Goal: Task Accomplishment & Management: Use online tool/utility

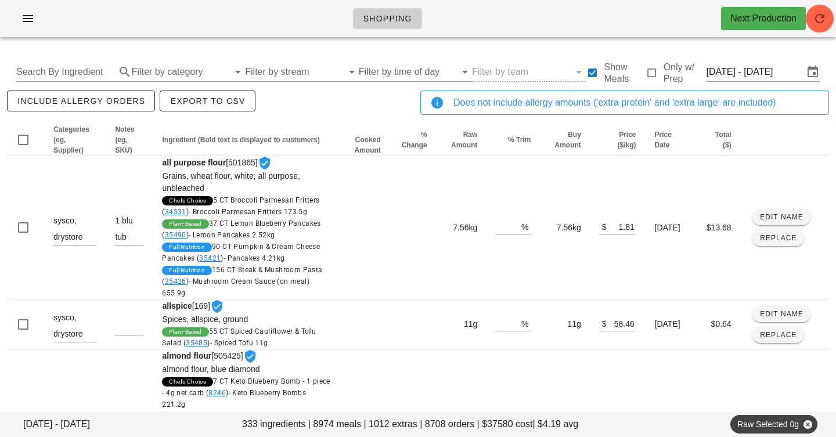
click at [483, 28] on div "Shopping Next Production" at bounding box center [418, 18] width 836 height 37
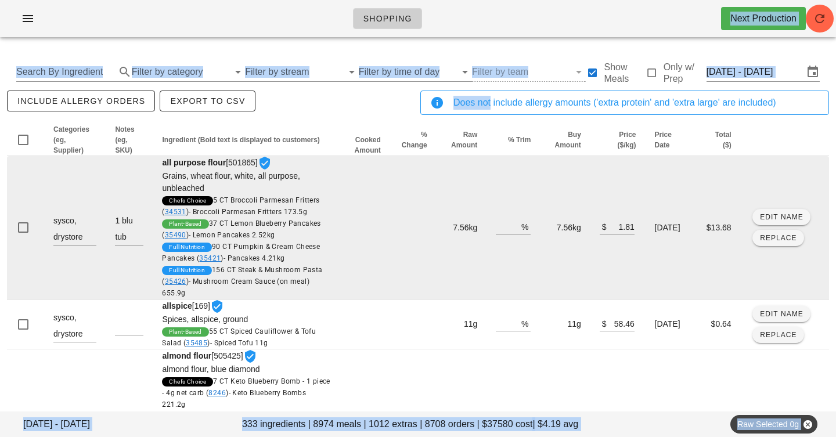
drag, startPoint x: 483, startPoint y: 28, endPoint x: 483, endPoint y: 285, distance: 256.7
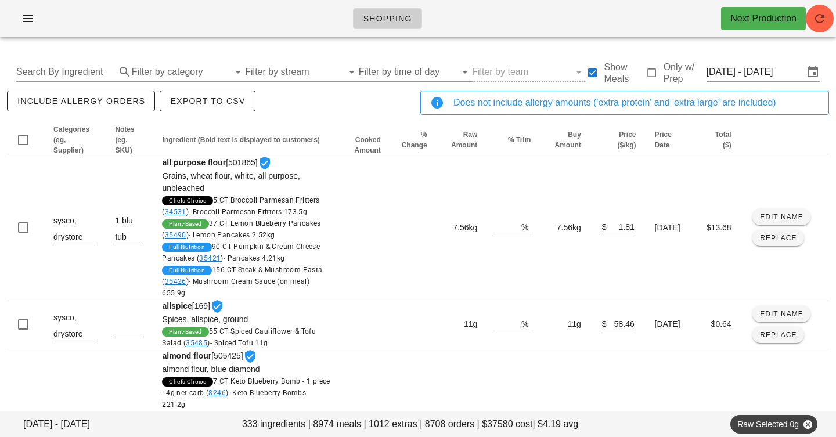
click at [496, 8] on div "Shopping Next Production" at bounding box center [418, 18] width 836 height 37
click at [91, 64] on input "text" at bounding box center [64, 72] width 97 height 19
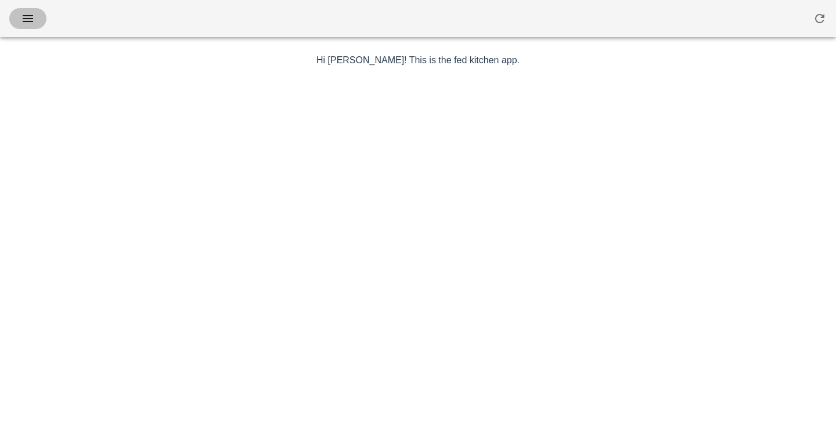
click at [24, 21] on icon "button" at bounding box center [28, 19] width 14 height 14
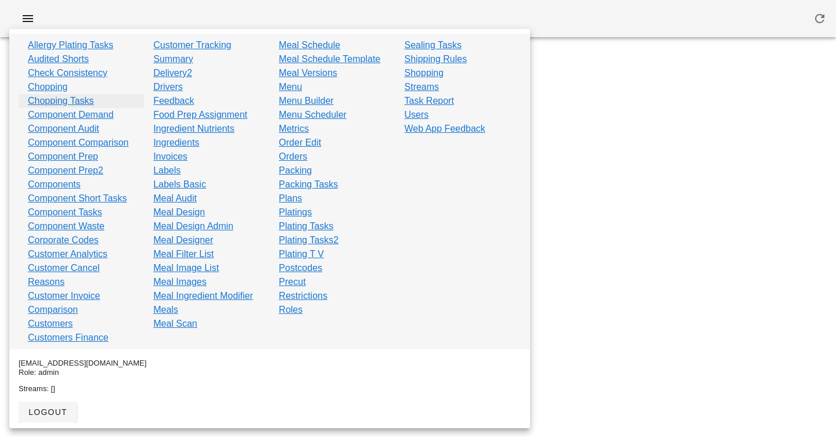
click at [69, 105] on link "Chopping Tasks" at bounding box center [61, 101] width 66 height 14
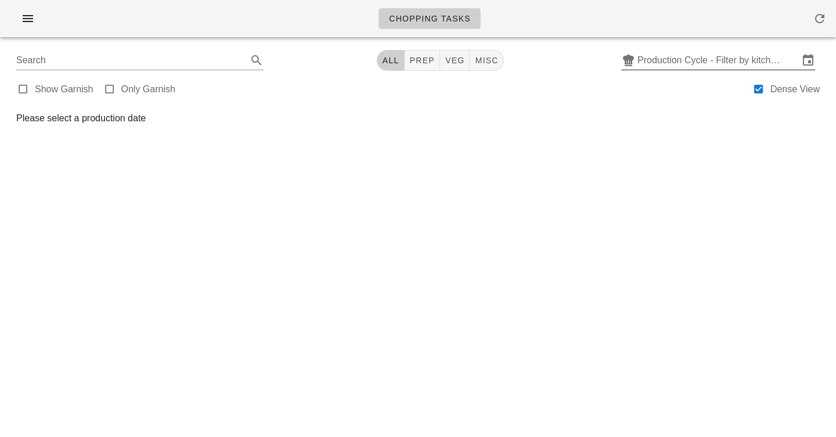
click at [663, 64] on input "Production Cycle - Filter by kitchen production schedules" at bounding box center [718, 60] width 161 height 19
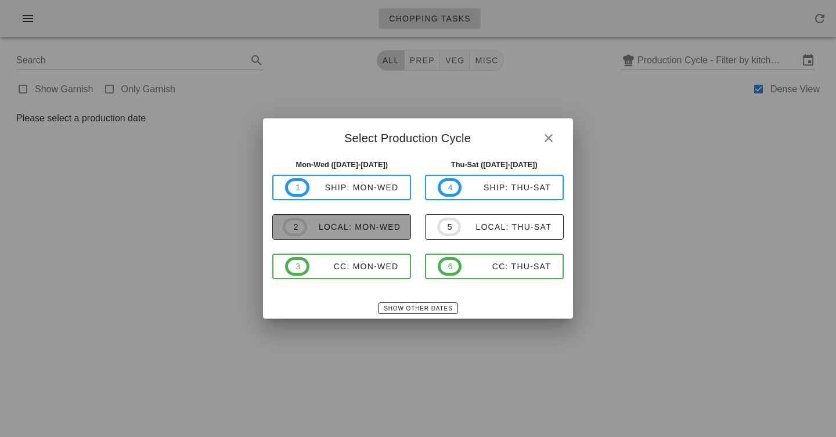
click at [368, 225] on div "local: Mon-Wed" at bounding box center [353, 226] width 93 height 9
type input "local: Mon-Wed (Sep 8-Sep 10)"
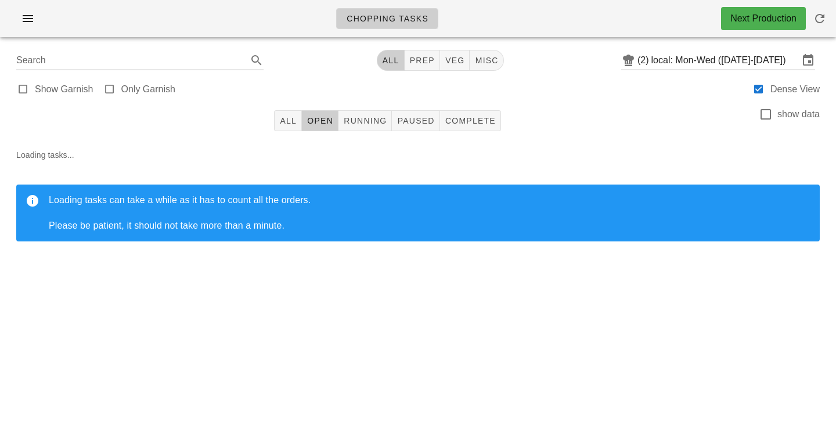
click at [544, 179] on div "Loading tasks... Loading tasks can take a while as it has to count all the orde…" at bounding box center [418, 199] width 822 height 121
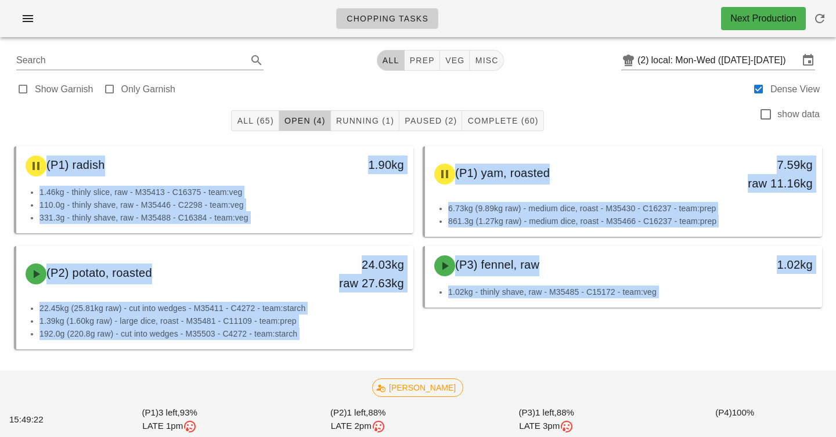
drag, startPoint x: 580, startPoint y: 100, endPoint x: 584, endPoint y: 401, distance: 300.9
click at [582, 399] on div "Search All prep veg misc (2) local: Mon-Wed (Sep 8-Sep 10) Show Garnish Only Ga…" at bounding box center [418, 239] width 822 height 387
click at [590, 366] on div at bounding box center [418, 371] width 818 height 35
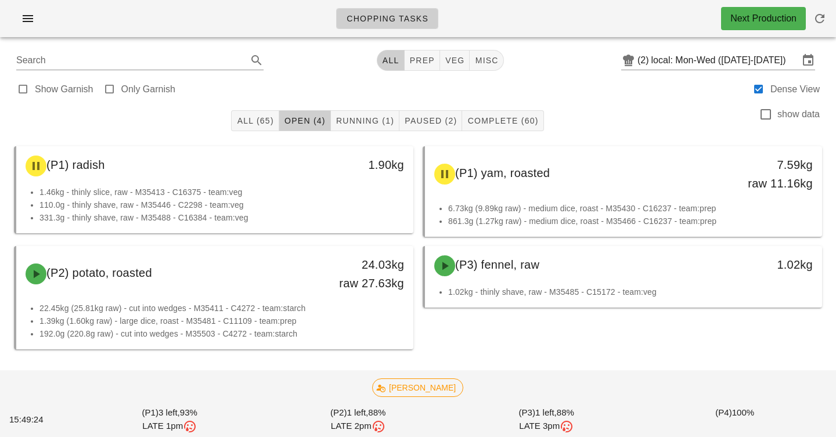
drag, startPoint x: 590, startPoint y: 366, endPoint x: 591, endPoint y: 146, distance: 220.1
click at [590, 148] on div "(P1) radish 1.90kg 1.46kg - thinly slice, raw - M35413 - C16375 - team:veg 110.…" at bounding box center [418, 265] width 822 height 252
click at [590, 128] on div "All (65) Open (4) Running (1) Paused (2) Complete (60) show data" at bounding box center [418, 120] width 822 height 37
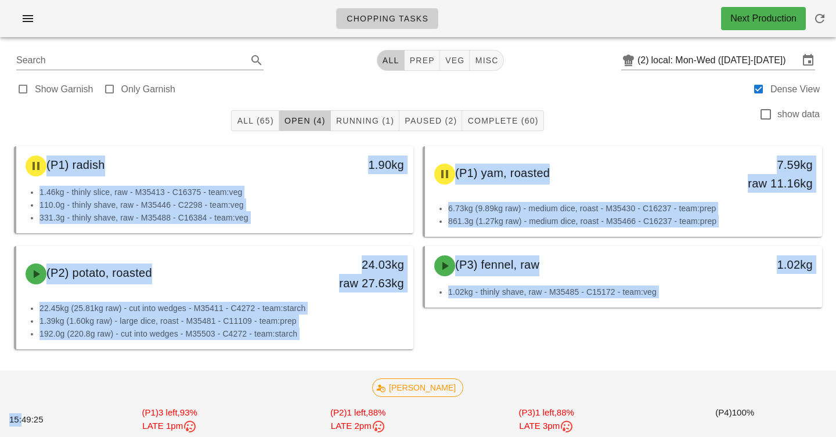
drag, startPoint x: 590, startPoint y: 128, endPoint x: 586, endPoint y: 429, distance: 300.9
click at [585, 427] on div "All (65) Open (4) Running (1) Paused (2) Complete (60) show data (P1) radish 1.…" at bounding box center [418, 265] width 822 height 326
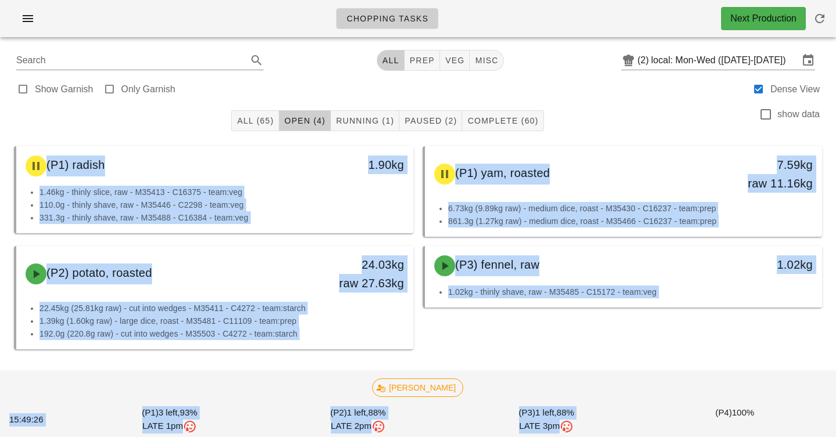
click at [606, 363] on div at bounding box center [418, 371] width 818 height 35
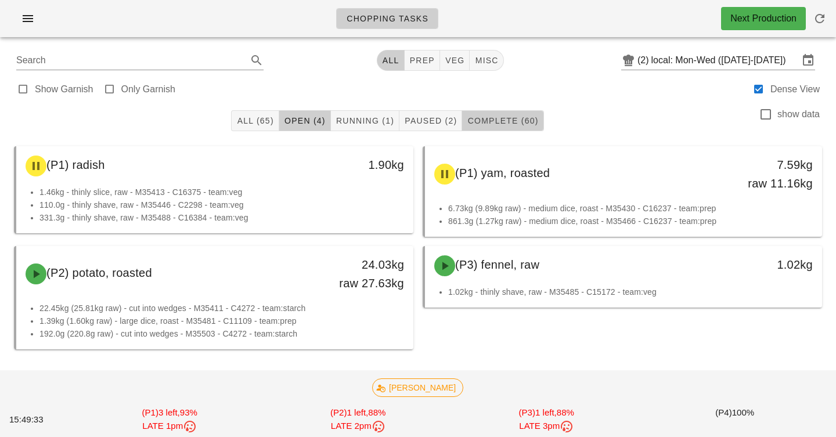
click at [506, 120] on span "Complete (60)" at bounding box center [502, 120] width 71 height 9
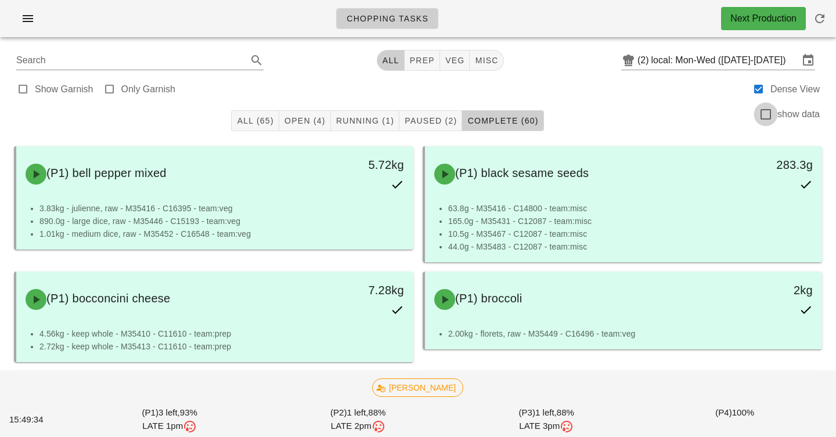
click at [763, 114] on div at bounding box center [766, 115] width 20 height 20
checkbox input "true"
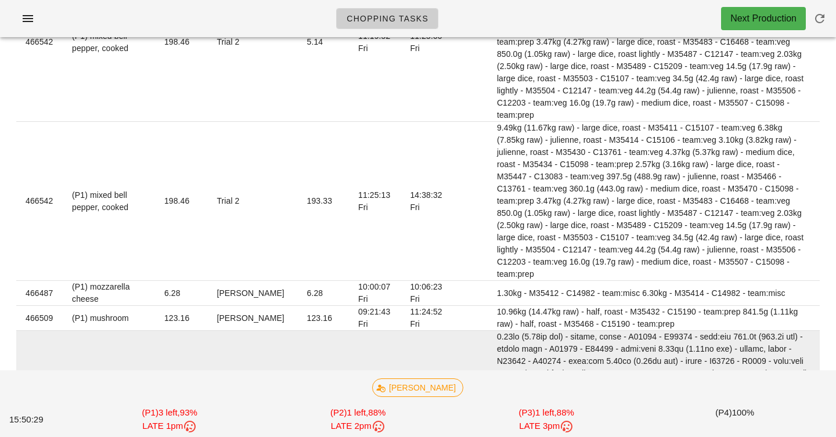
scroll to position [1948, 0]
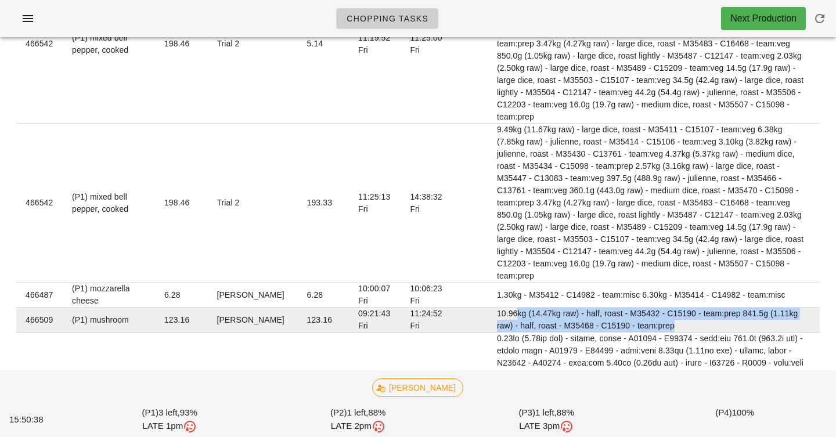
drag, startPoint x: 485, startPoint y: 84, endPoint x: 608, endPoint y: 100, distance: 124.2
click at [608, 308] on td "10.96kg (14.47kg raw) - half, roast - M35432 - C15190 - team:prep 841.5g (1.11k…" at bounding box center [654, 320] width 332 height 25
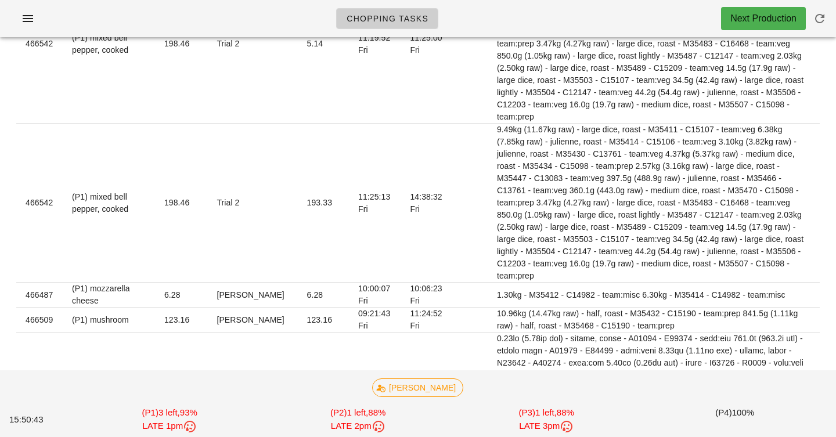
click at [591, 13] on div "Chopping Tasks Next Production" at bounding box center [418, 18] width 836 height 37
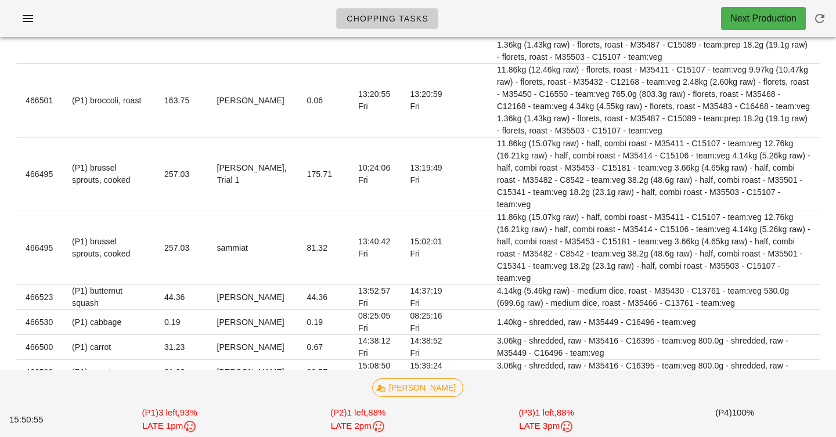
scroll to position [81, 0]
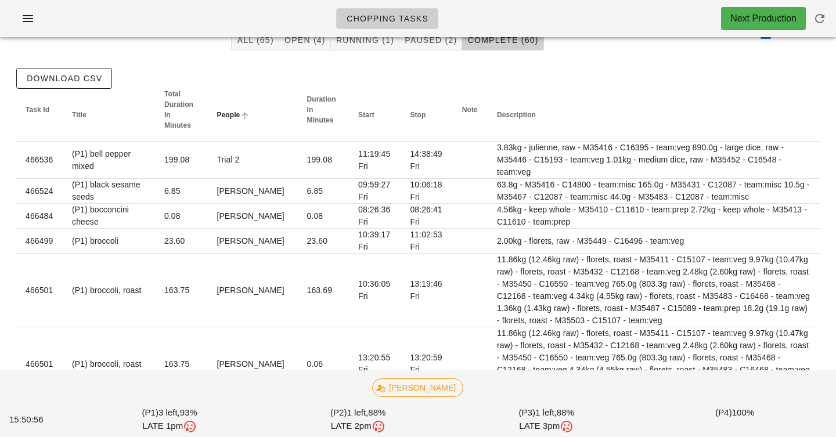
click at [229, 121] on th "People" at bounding box center [252, 115] width 90 height 53
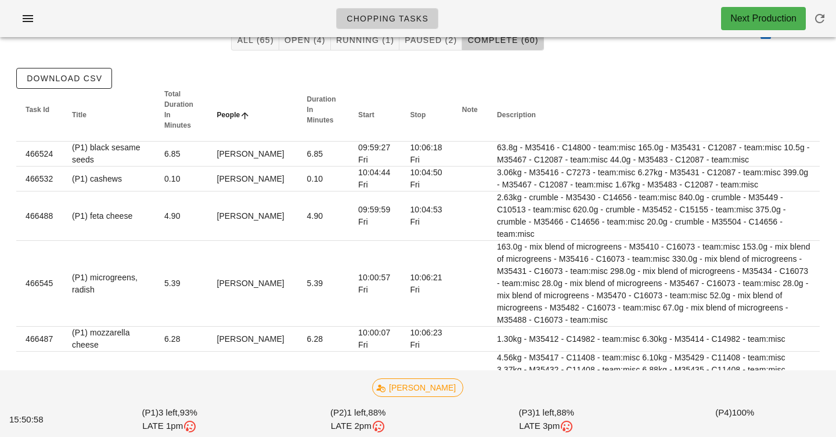
click at [234, 113] on span "People" at bounding box center [228, 115] width 23 height 8
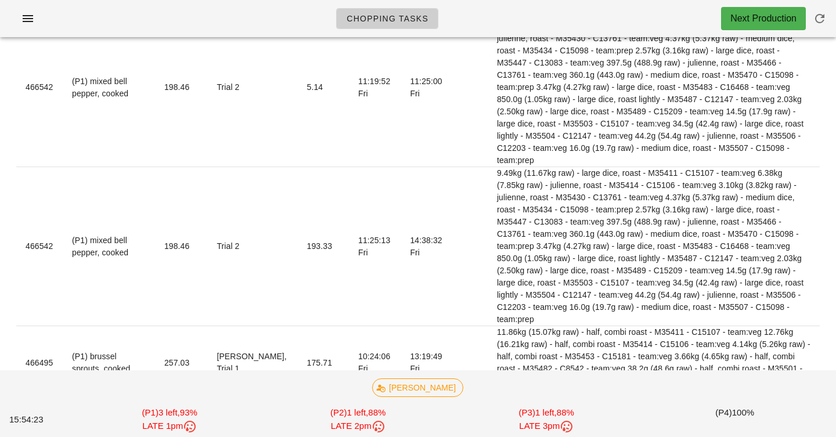
scroll to position [0, 0]
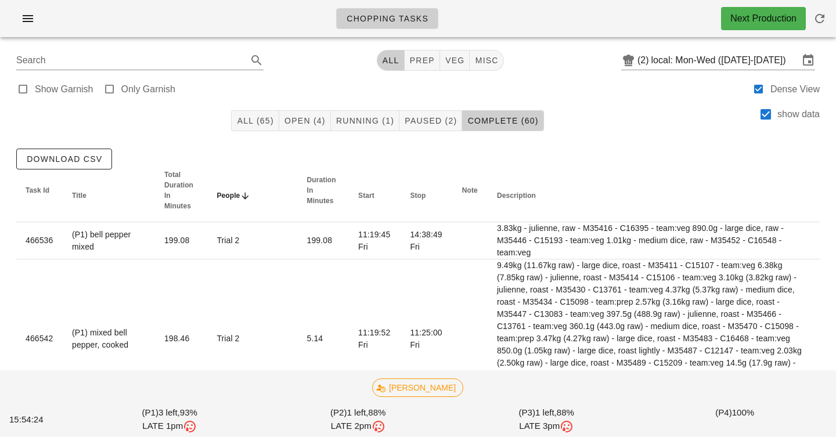
click at [353, 88] on div "Show Garnish Only Garnish Dense View" at bounding box center [418, 88] width 822 height 28
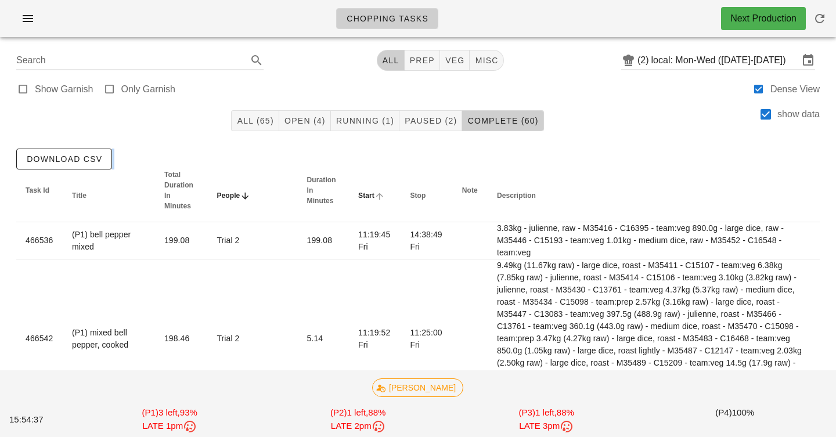
drag, startPoint x: 353, startPoint y: 88, endPoint x: 355, endPoint y: 195, distance: 107.5
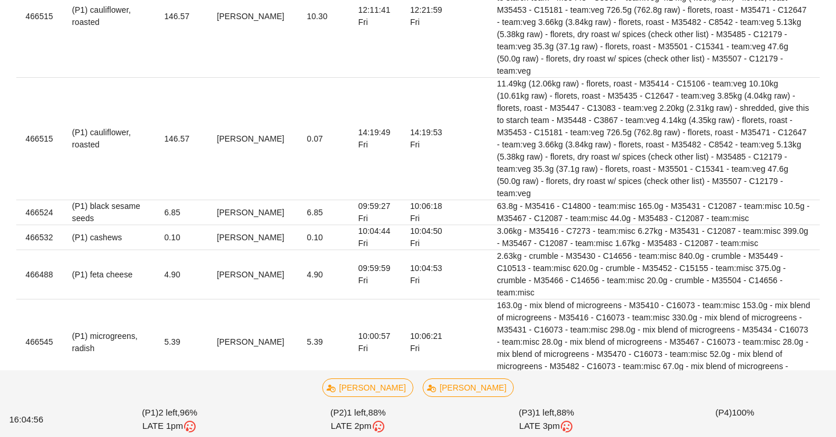
scroll to position [3159, 0]
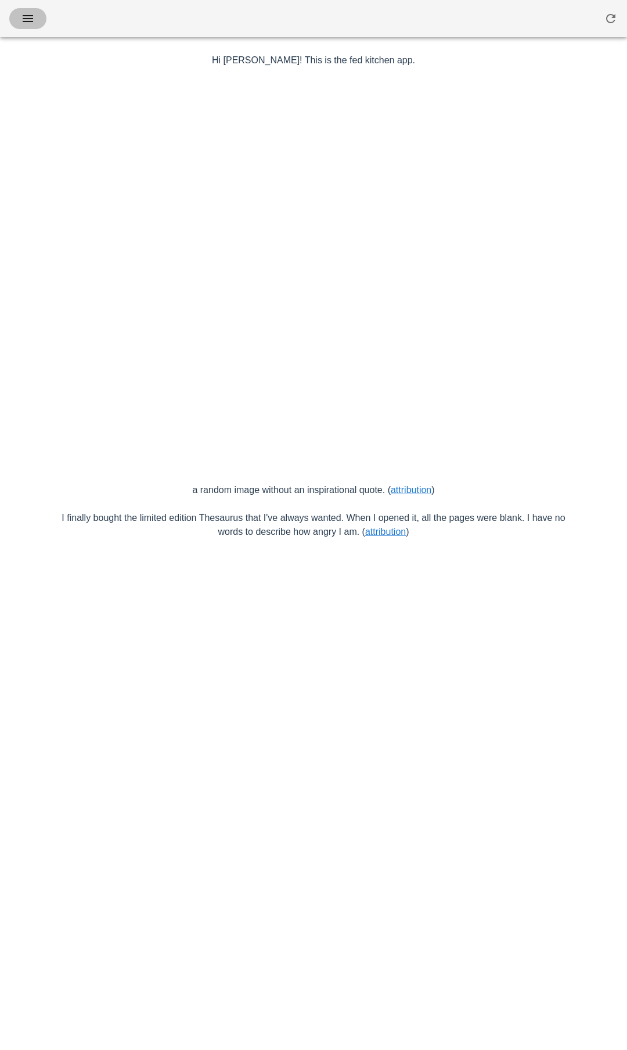
click at [30, 16] on icon "button" at bounding box center [28, 19] width 14 height 14
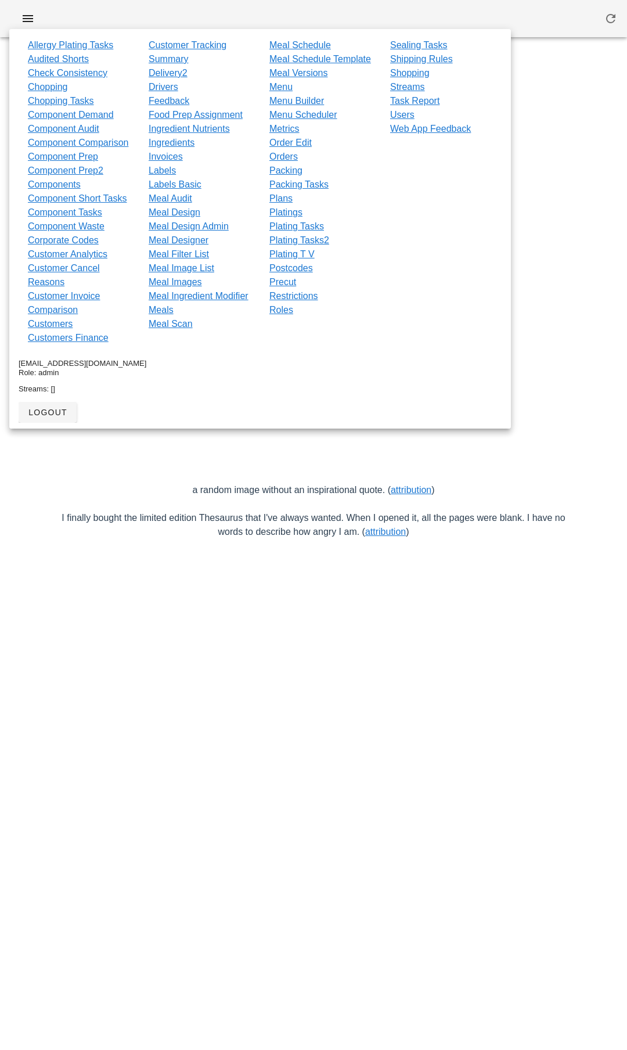
click at [96, 9] on div at bounding box center [313, 18] width 627 height 37
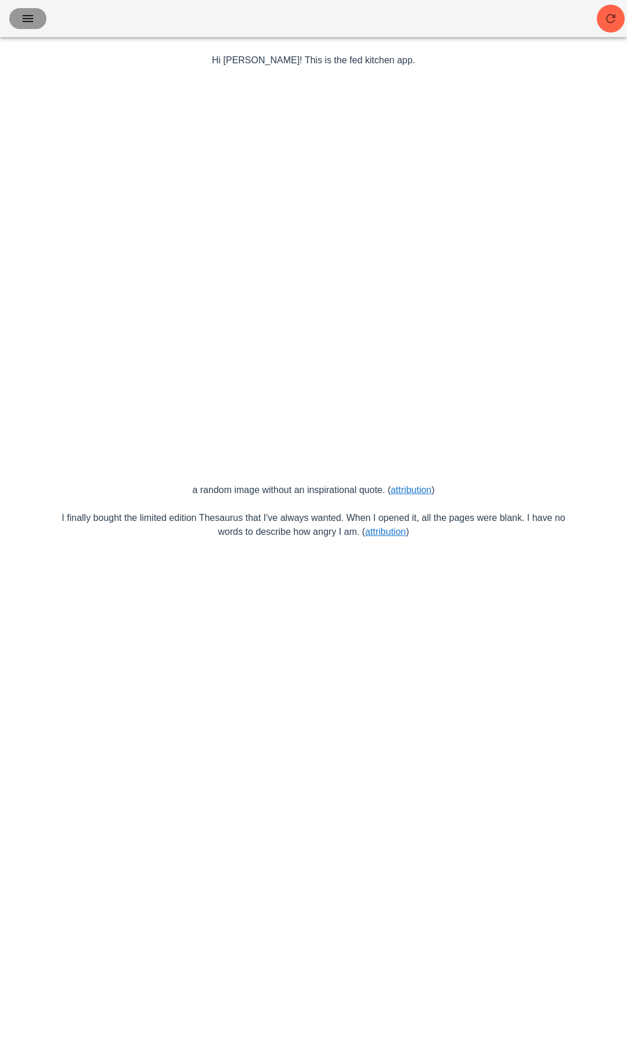
click at [31, 13] on icon "button" at bounding box center [28, 19] width 14 height 14
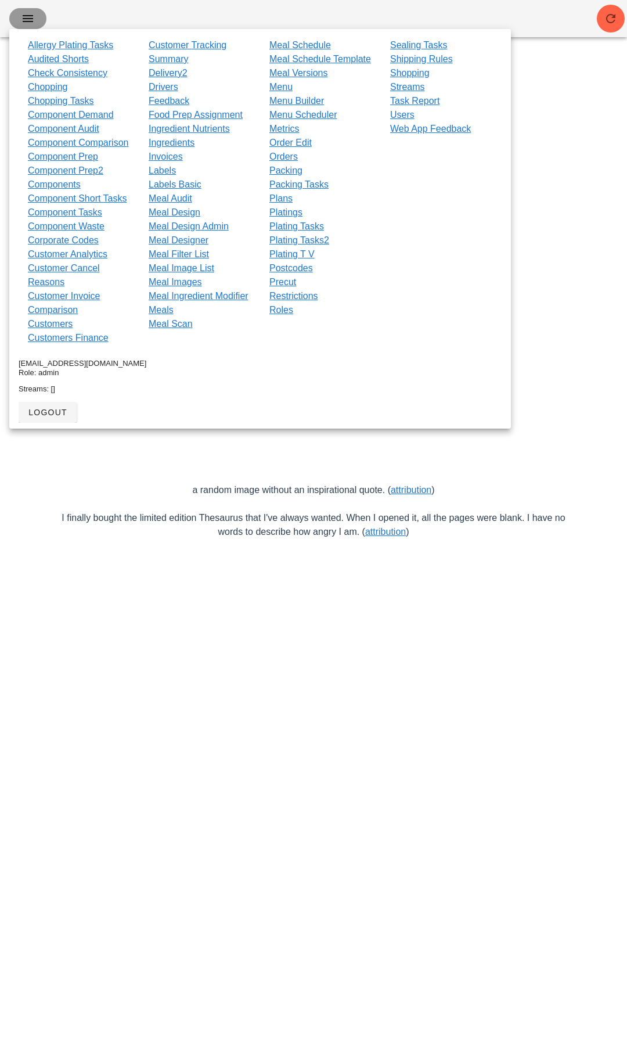
click at [32, 15] on icon "button" at bounding box center [28, 19] width 14 height 14
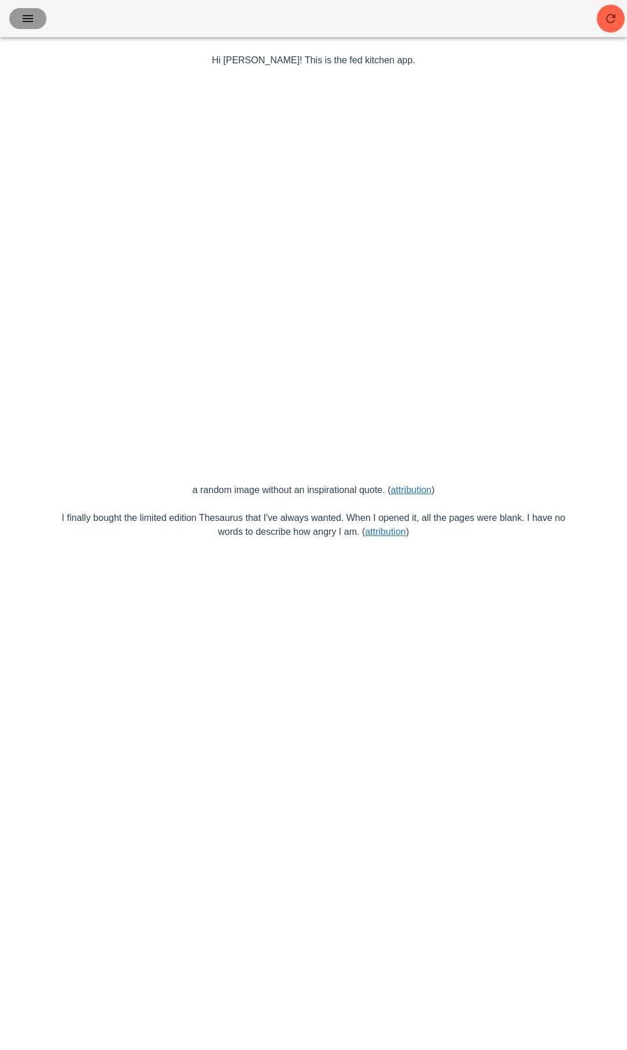
click at [28, 19] on icon "button" at bounding box center [28, 19] width 14 height 14
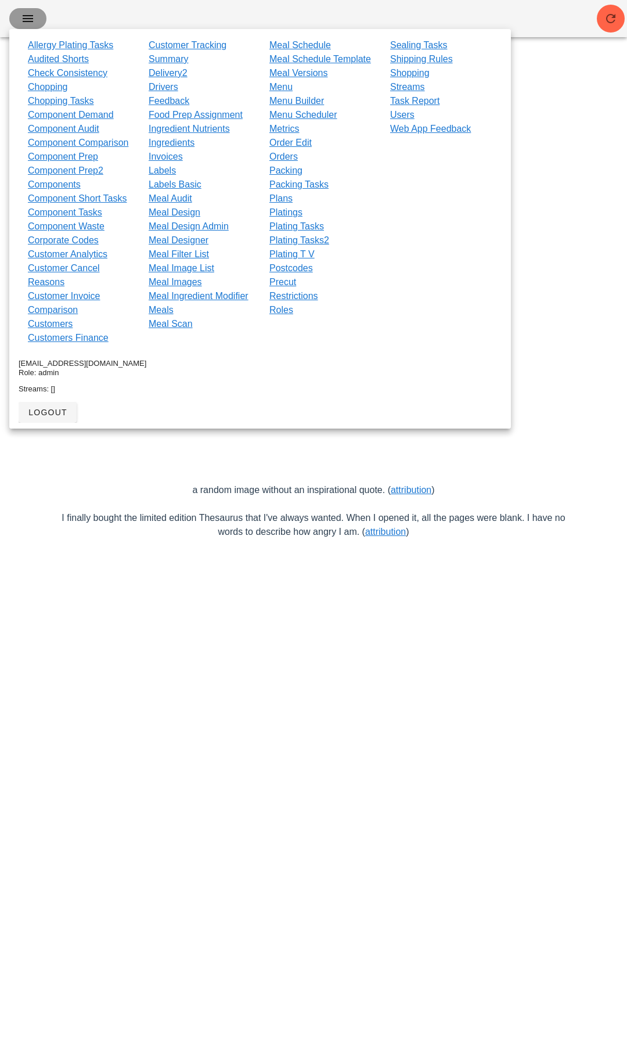
click at [29, 19] on icon "button" at bounding box center [28, 19] width 14 height 14
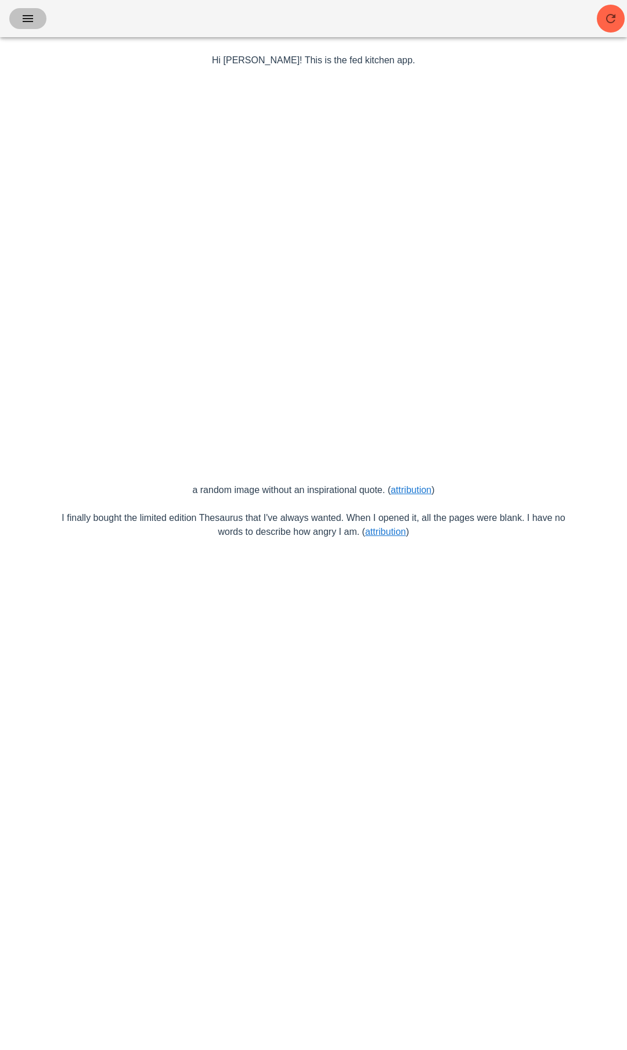
click at [28, 19] on icon "button" at bounding box center [28, 19] width 14 height 14
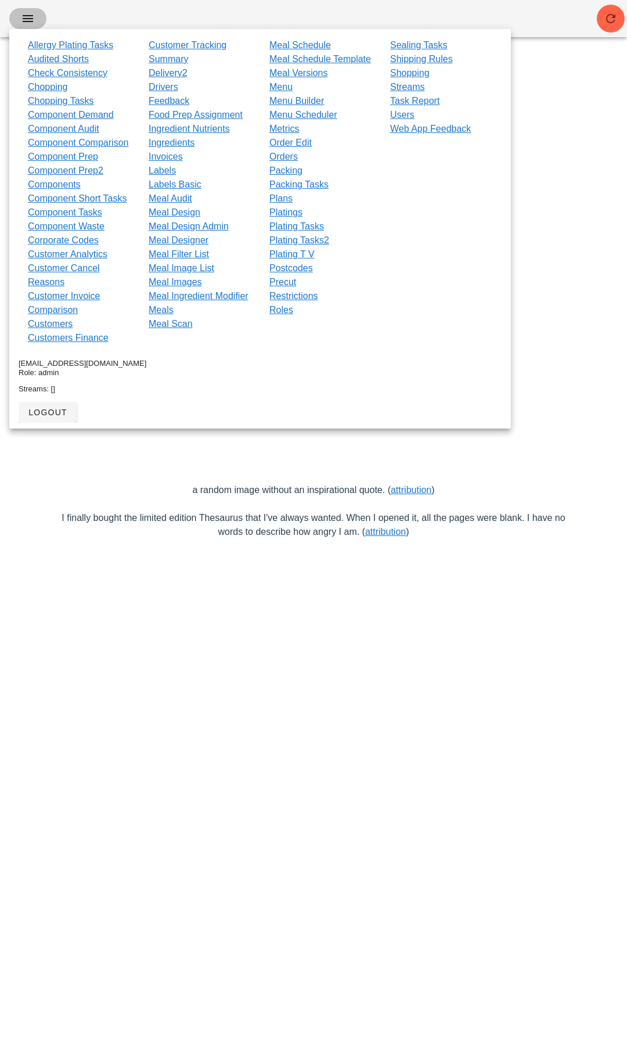
click at [28, 19] on icon "button" at bounding box center [28, 19] width 14 height 14
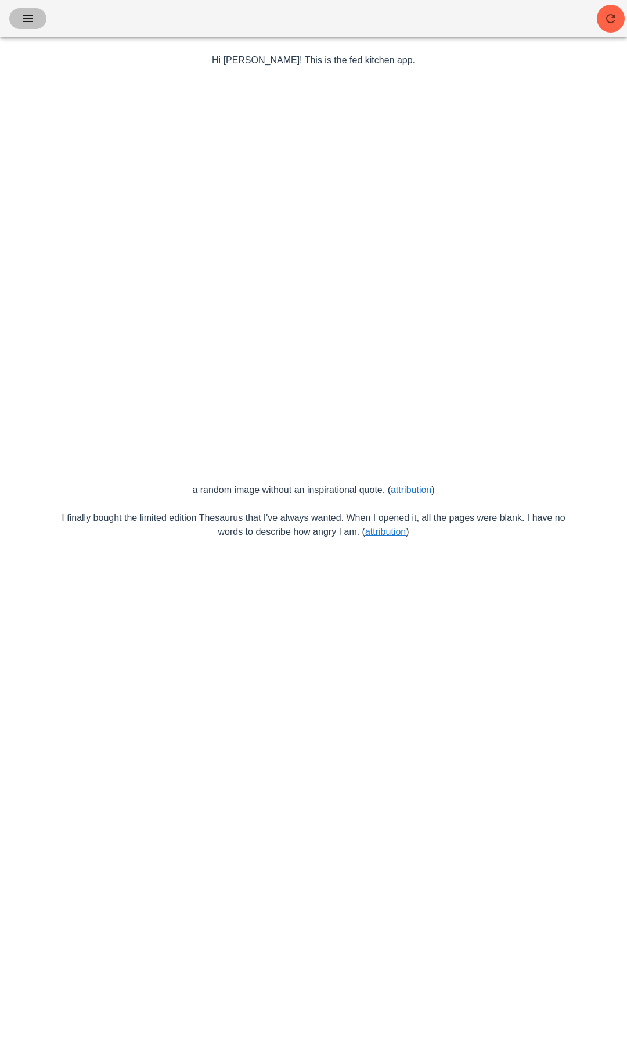
click at [28, 19] on icon "button" at bounding box center [28, 19] width 14 height 14
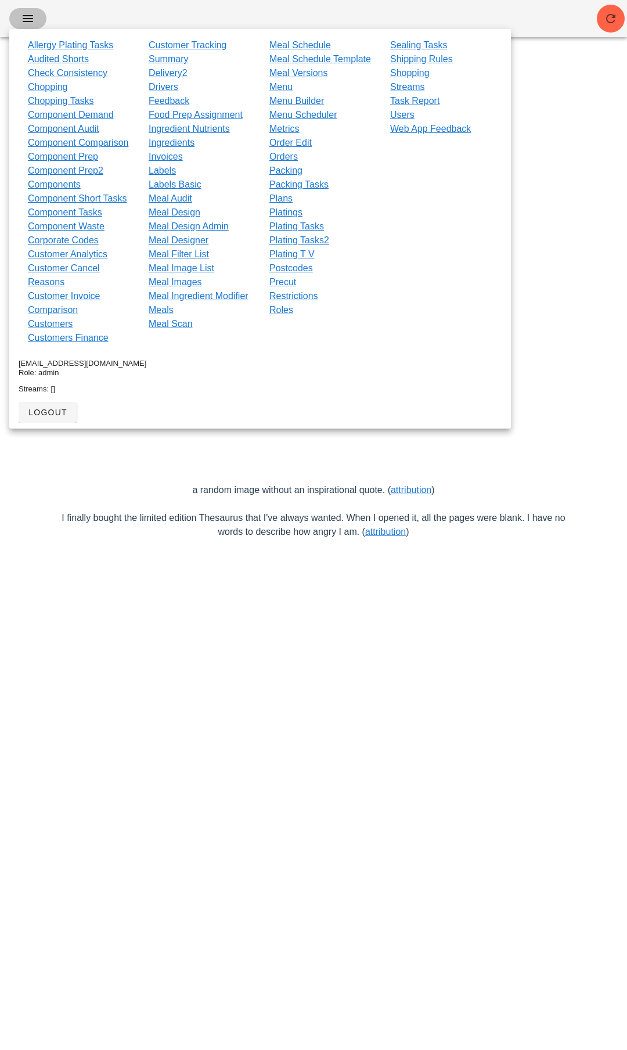
click at [28, 19] on icon "button" at bounding box center [28, 19] width 14 height 14
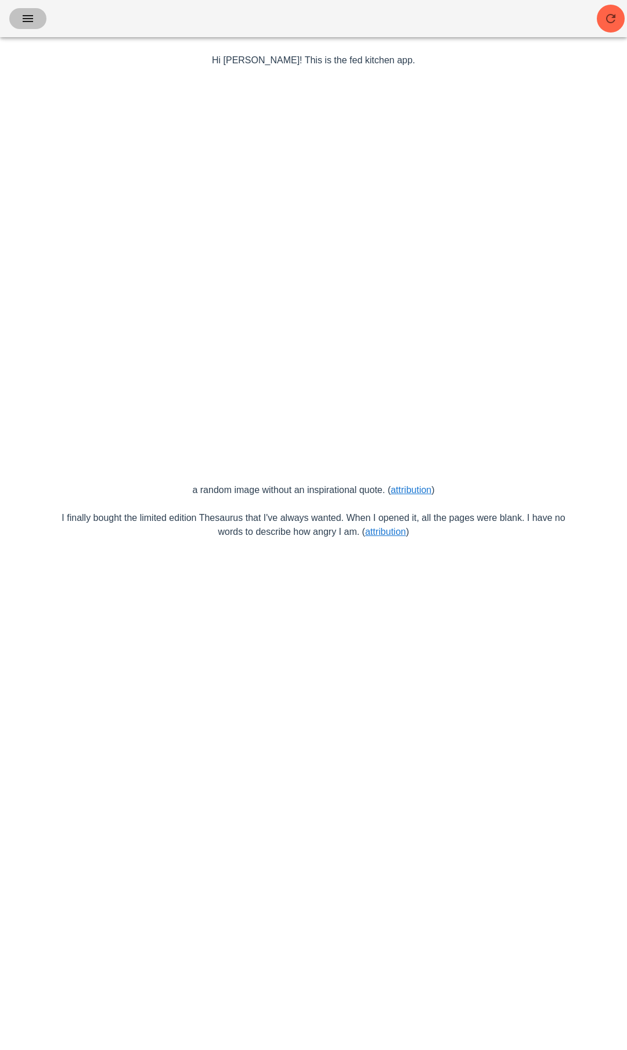
click at [28, 19] on icon "button" at bounding box center [28, 19] width 14 height 14
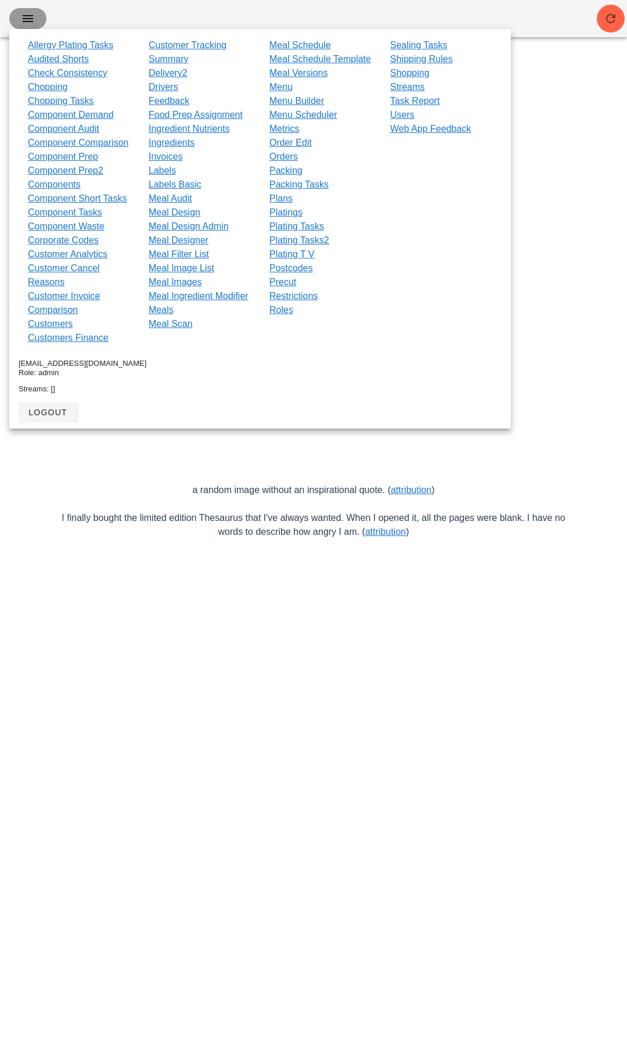
click at [28, 19] on icon "button" at bounding box center [28, 19] width 14 height 14
